Goal: Transaction & Acquisition: Obtain resource

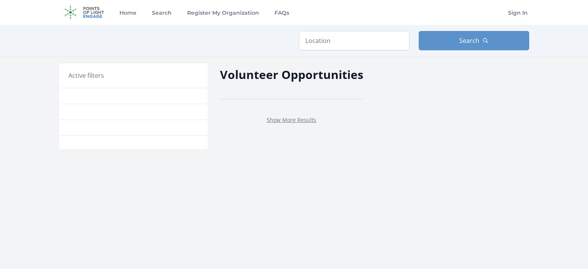
scroll to position [12, 0]
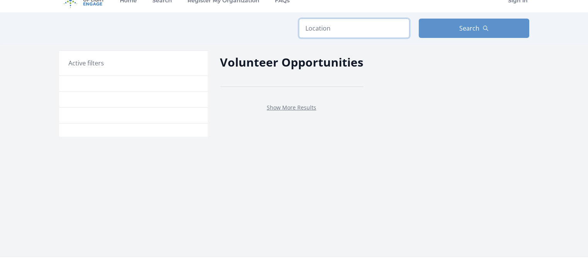
click at [317, 29] on input "text" at bounding box center [354, 28] width 110 height 19
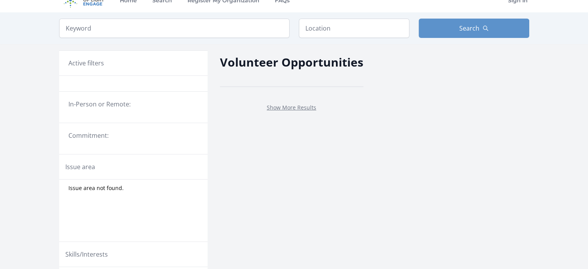
click at [119, 103] on legend "In-Person or Remote:" at bounding box center [133, 103] width 130 height 9
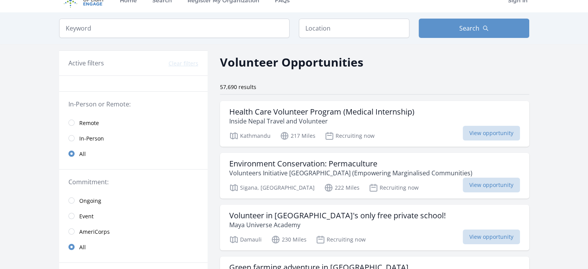
click at [95, 122] on span "Remote" at bounding box center [89, 123] width 20 height 8
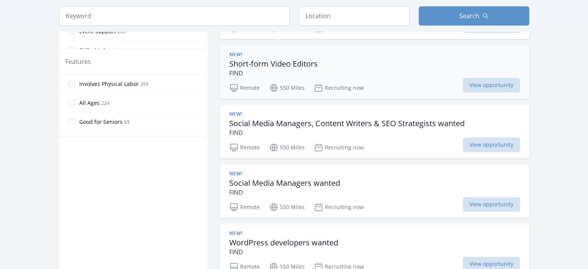
scroll to position [402, 0]
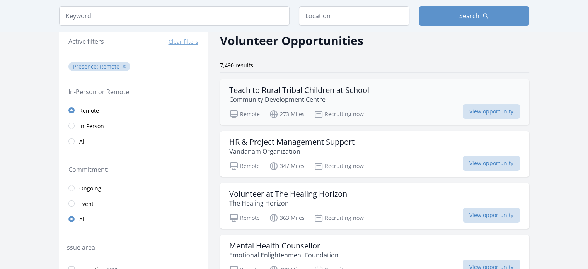
scroll to position [35, 0]
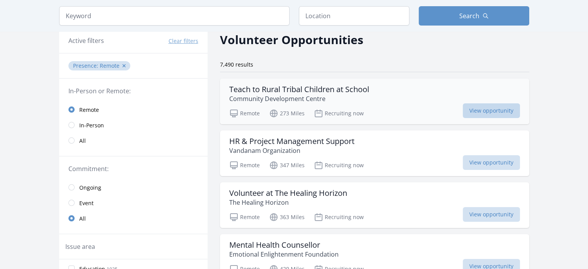
click at [462, 105] on span "View opportunity" at bounding box center [490, 110] width 57 height 15
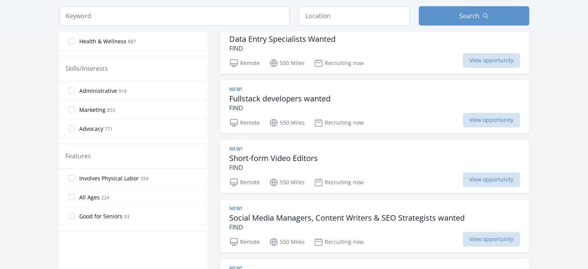
scroll to position [301, 0]
